Goal: Task Accomplishment & Management: Use online tool/utility

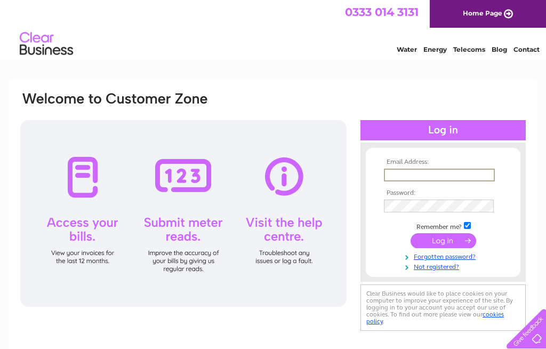
click at [194, 223] on div at bounding box center [183, 213] width 327 height 187
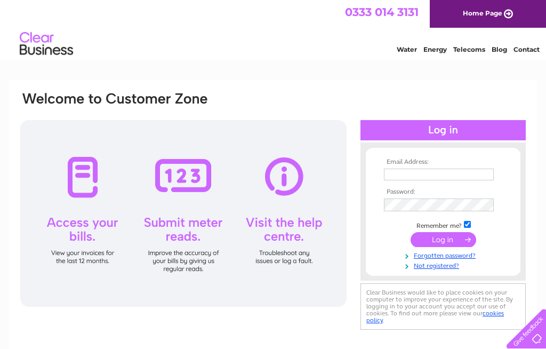
click at [189, 224] on div at bounding box center [183, 213] width 327 height 187
click at [395, 172] on input "text" at bounding box center [439, 175] width 110 height 12
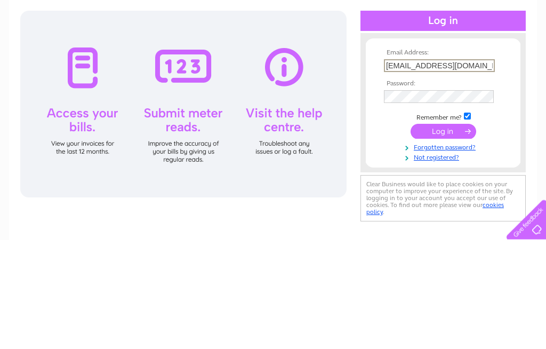
type input "Alcottfarm@btinternet.com"
click at [439, 120] on div at bounding box center [443, 130] width 165 height 20
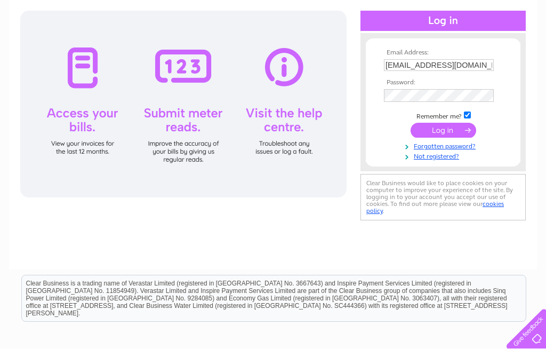
click at [179, 130] on div at bounding box center [183, 104] width 327 height 187
click at [182, 111] on div at bounding box center [183, 104] width 327 height 187
click at [192, 125] on div at bounding box center [183, 104] width 327 height 187
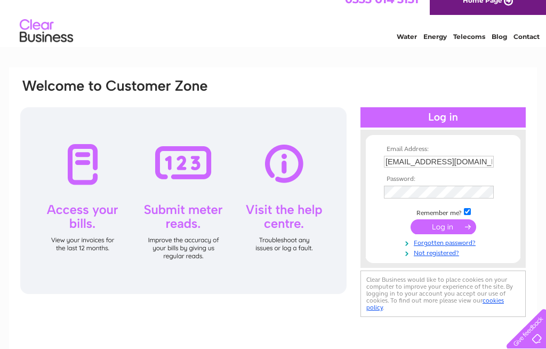
scroll to position [12, 0]
click at [455, 117] on div at bounding box center [443, 118] width 165 height 20
click at [450, 228] on input "submit" at bounding box center [444, 227] width 66 height 15
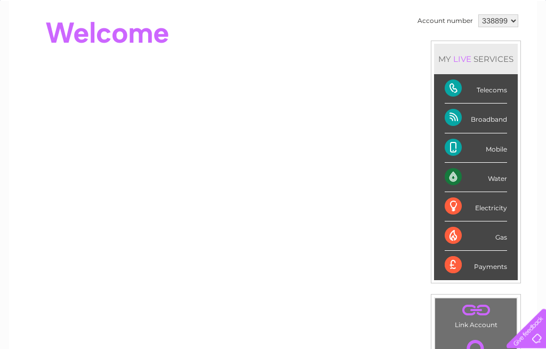
scroll to position [97, 0]
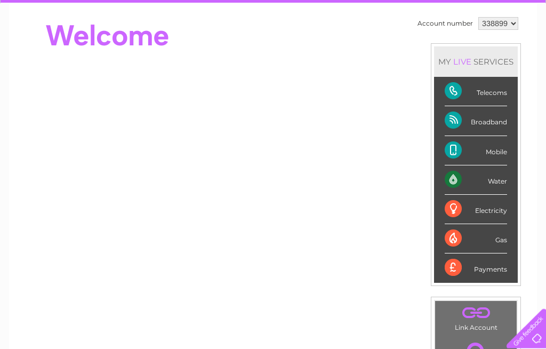
click at [502, 174] on div "Water" at bounding box center [476, 180] width 62 height 29
click at [464, 178] on div "Water" at bounding box center [476, 180] width 62 height 29
click at [507, 178] on div "Water" at bounding box center [476, 180] width 62 height 29
click at [466, 175] on div "Water" at bounding box center [476, 180] width 62 height 29
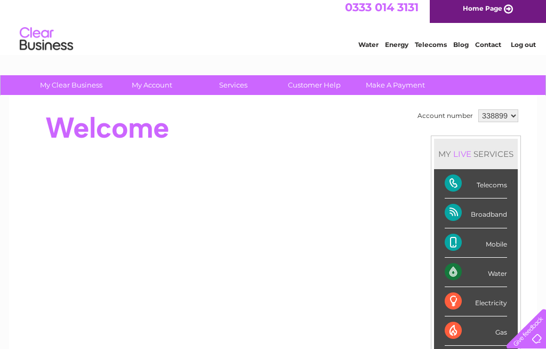
scroll to position [0, 0]
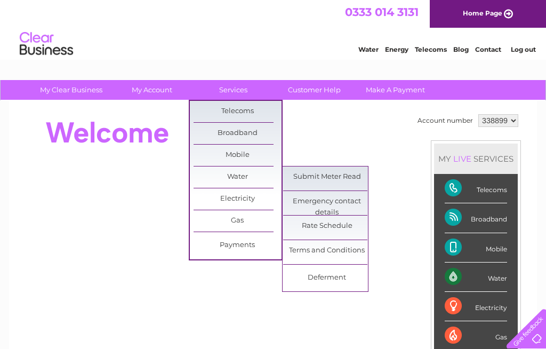
click at [322, 178] on link "Submit Meter Read" at bounding box center [327, 176] width 88 height 21
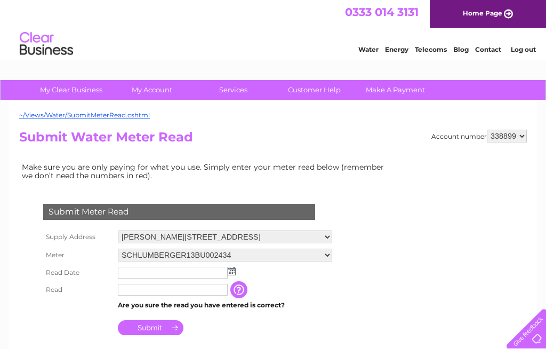
click at [131, 273] on input "text" at bounding box center [173, 273] width 110 height 12
click at [236, 272] on td at bounding box center [225, 273] width 220 height 18
click at [146, 273] on input "text" at bounding box center [173, 273] width 110 height 12
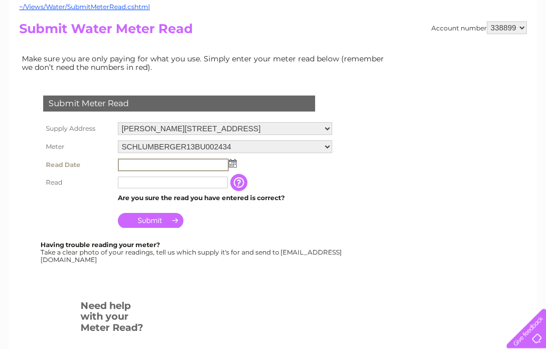
scroll to position [108, 0]
click at [236, 163] on td at bounding box center [225, 165] width 220 height 18
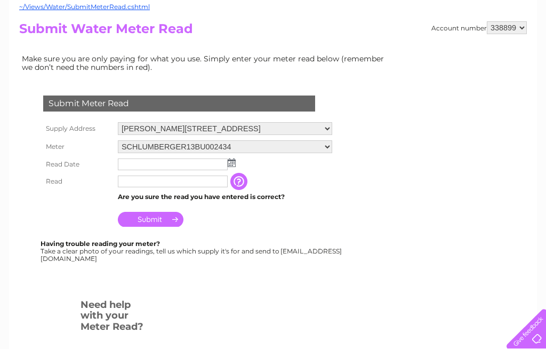
click at [234, 163] on img at bounding box center [232, 162] width 8 height 9
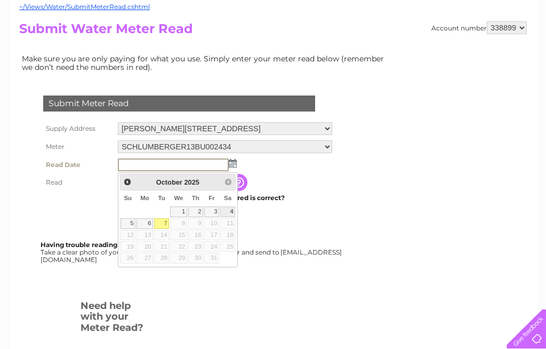
click at [232, 213] on link "4" at bounding box center [227, 211] width 15 height 11
type input "[DATE]"
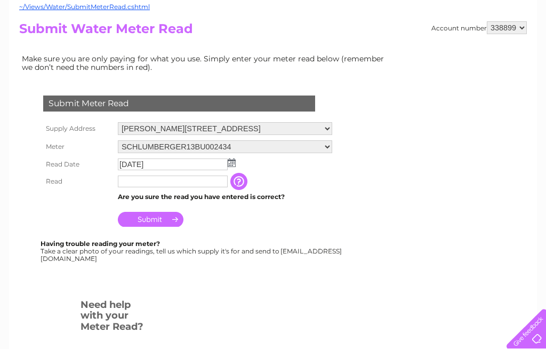
click at [131, 180] on input "text" at bounding box center [173, 182] width 110 height 12
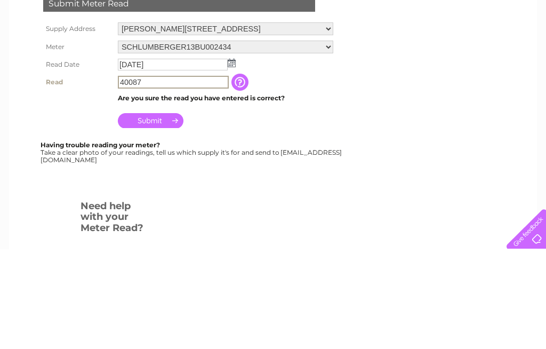
type input "40087"
click at [157, 213] on input "Submit" at bounding box center [151, 220] width 66 height 15
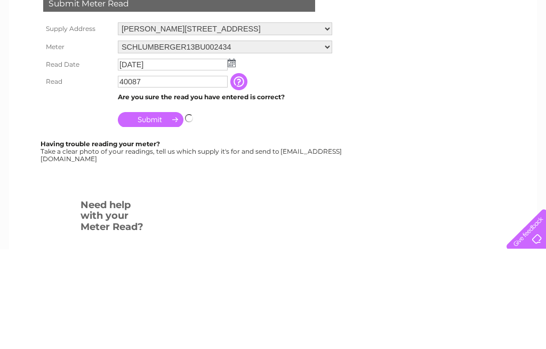
scroll to position [208, 0]
